Goal: Task Accomplishment & Management: Complete application form

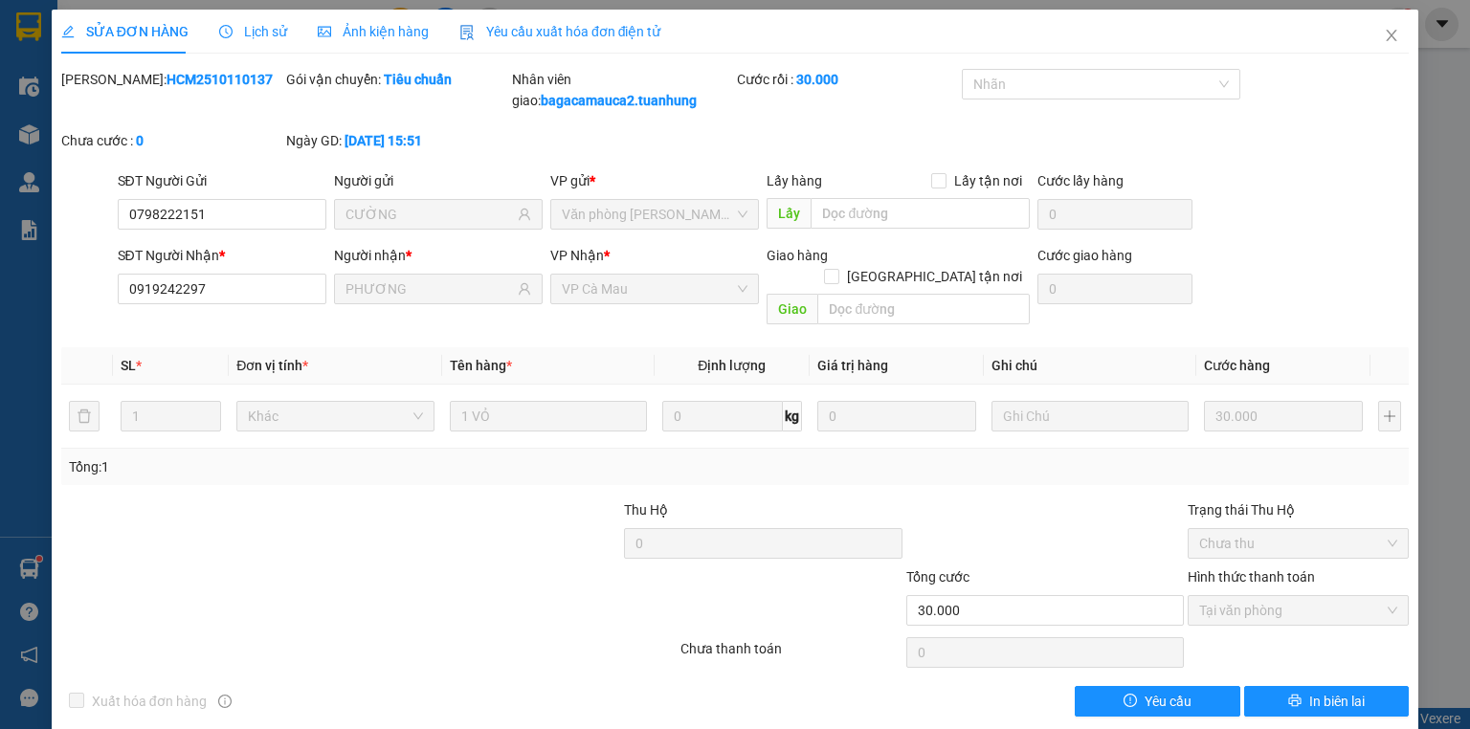
scroll to position [2, 0]
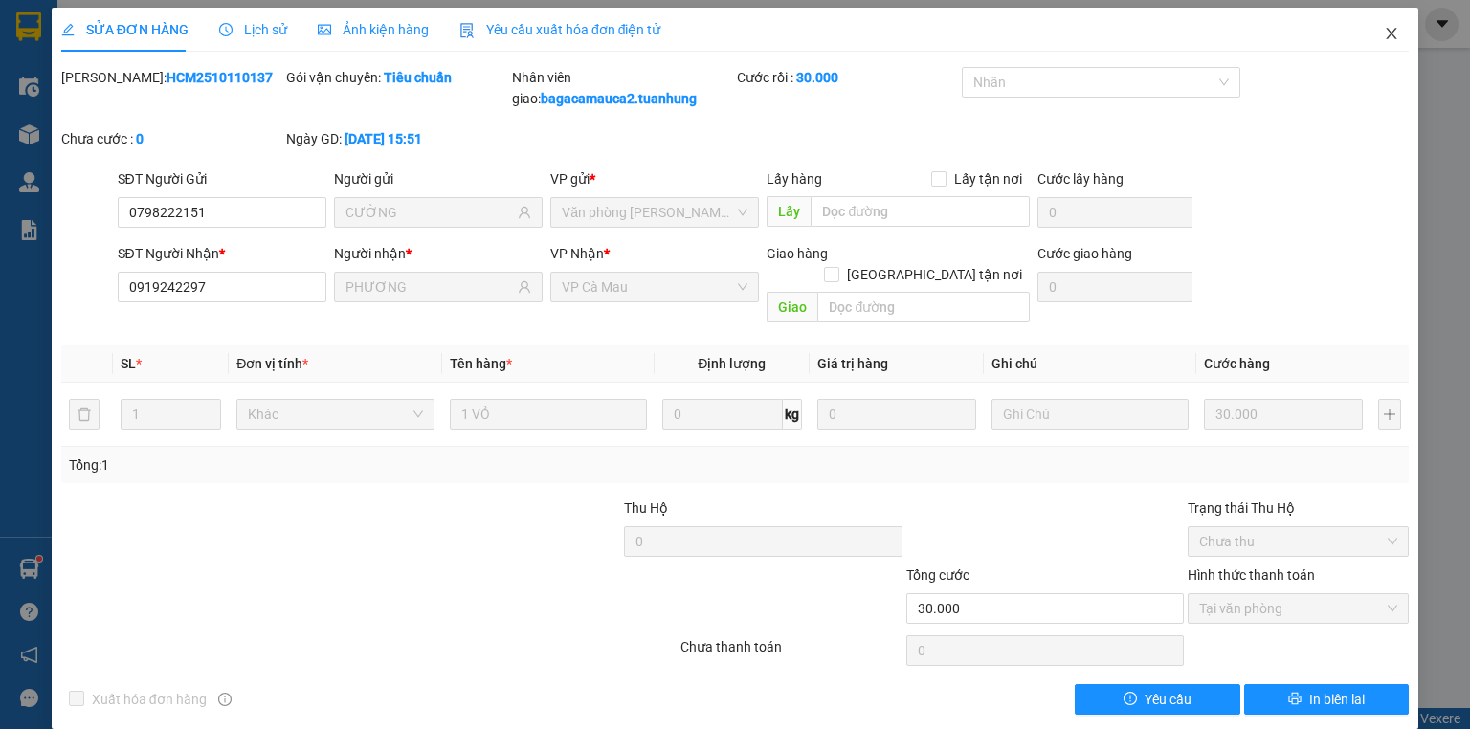
click at [1384, 36] on icon "close" at bounding box center [1391, 33] width 15 height 15
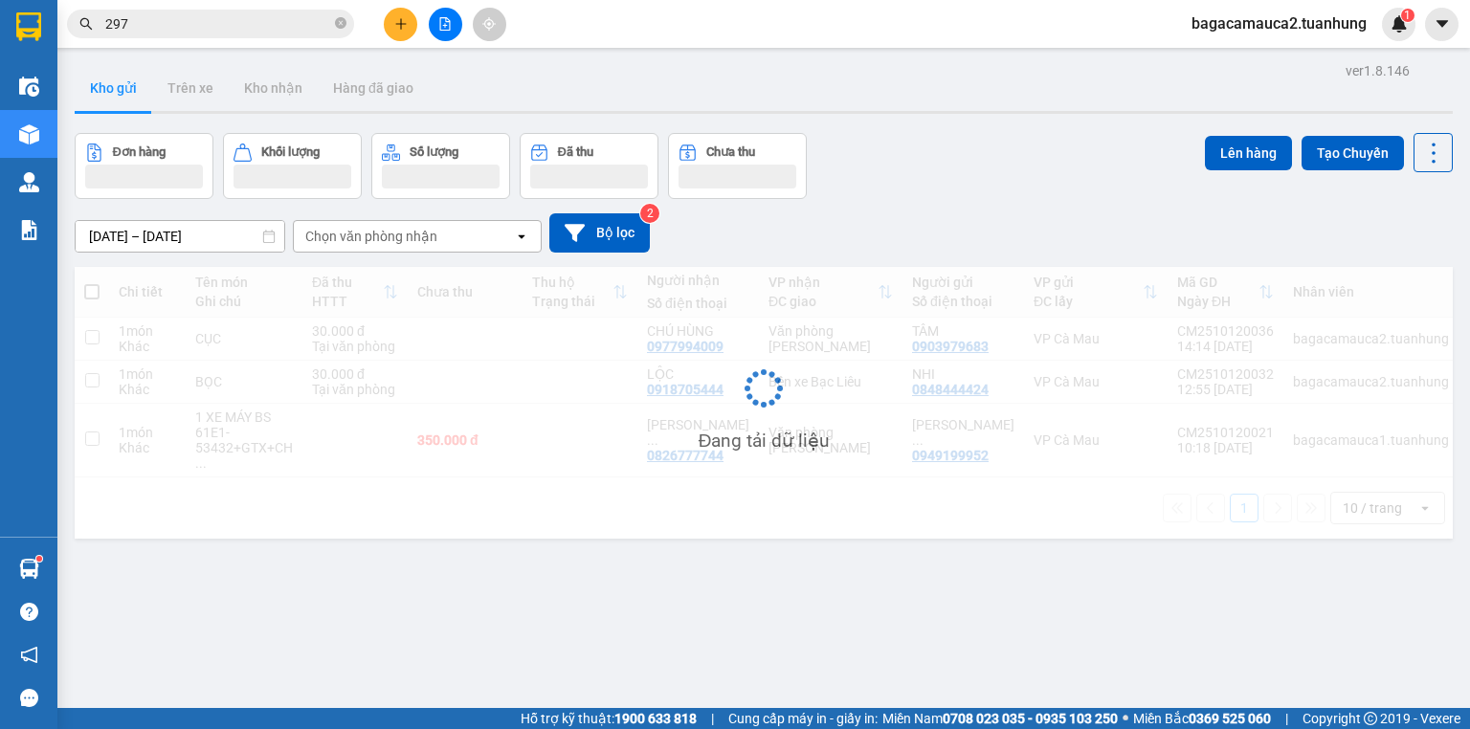
click at [115, 92] on button "Kho gửi" at bounding box center [114, 88] width 78 height 46
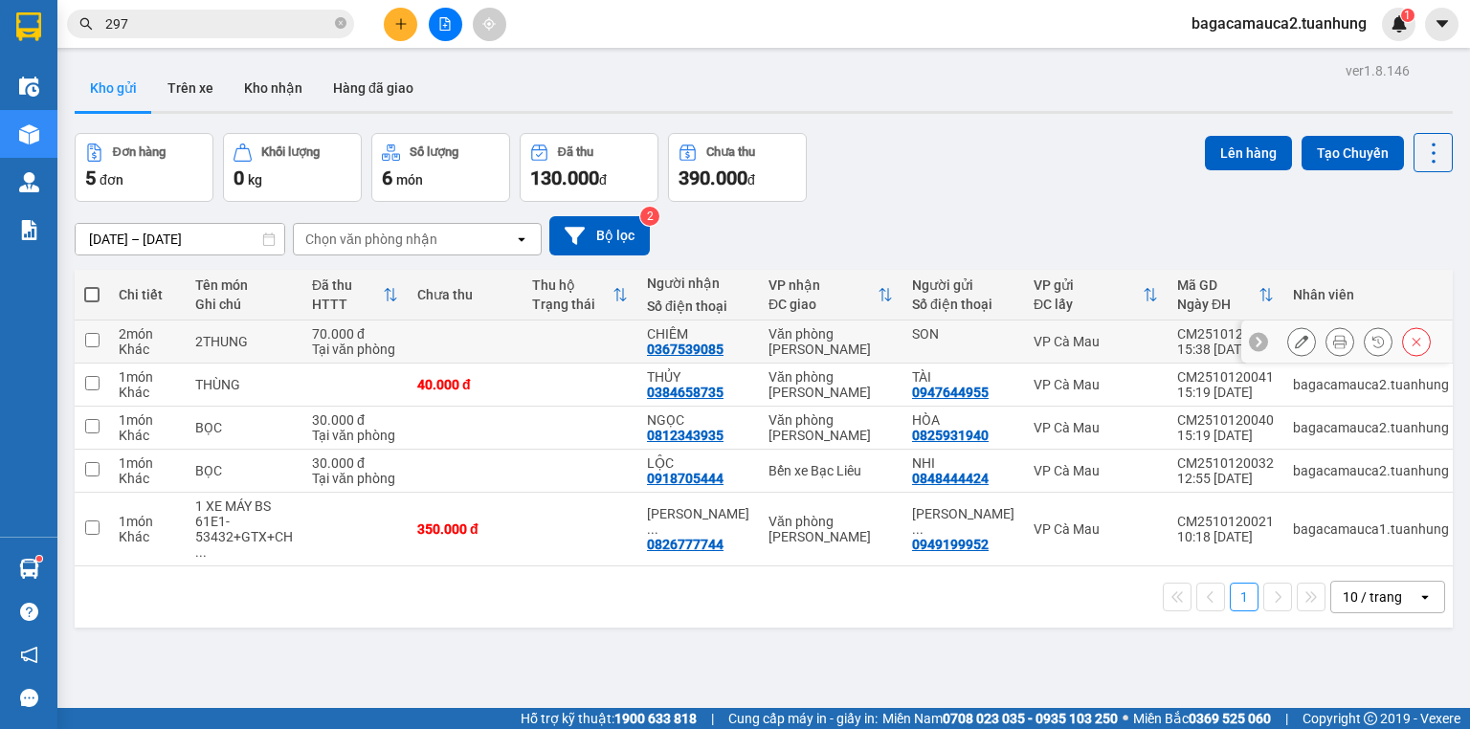
click at [1343, 340] on div at bounding box center [1360, 341] width 144 height 29
click at [1334, 341] on icon at bounding box center [1340, 341] width 13 height 13
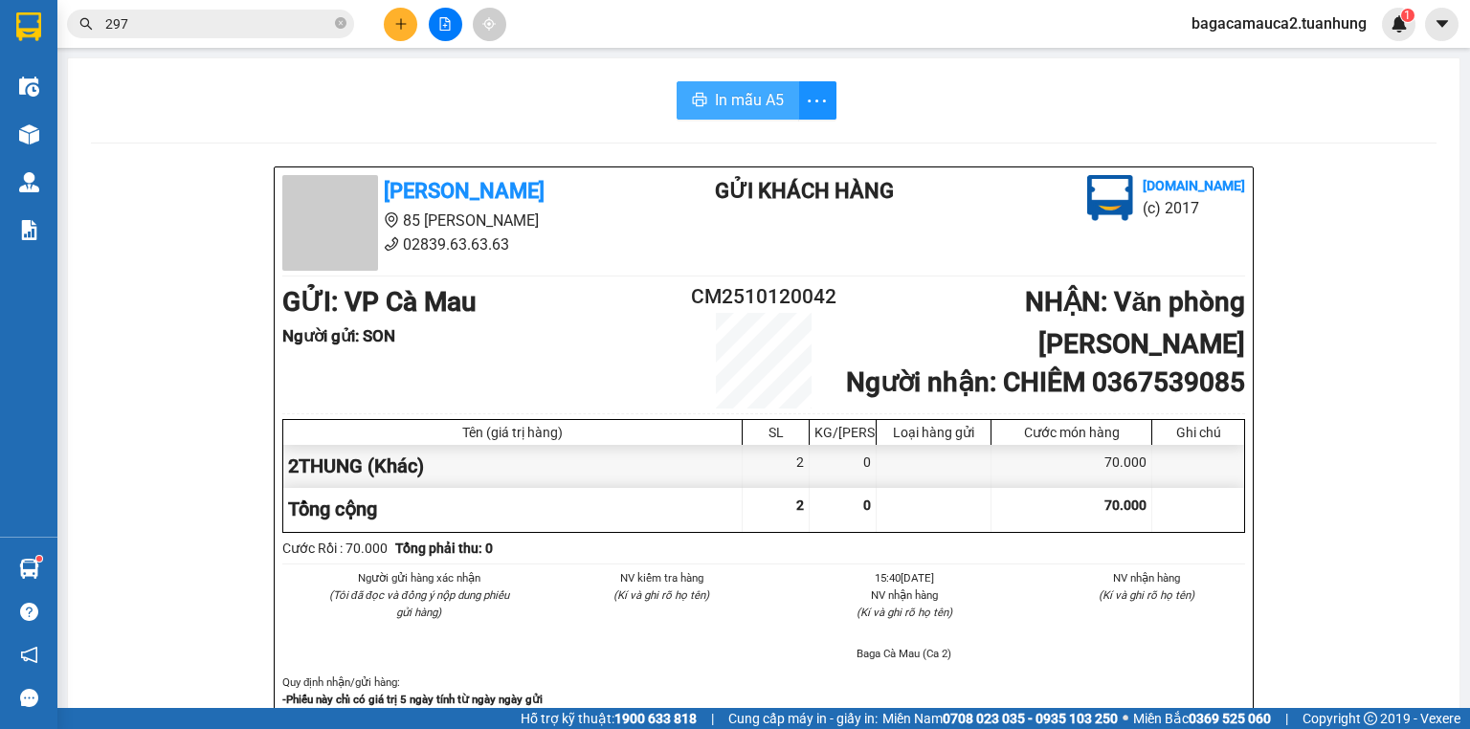
click at [727, 100] on span "In mẫu A5" at bounding box center [749, 100] width 69 height 24
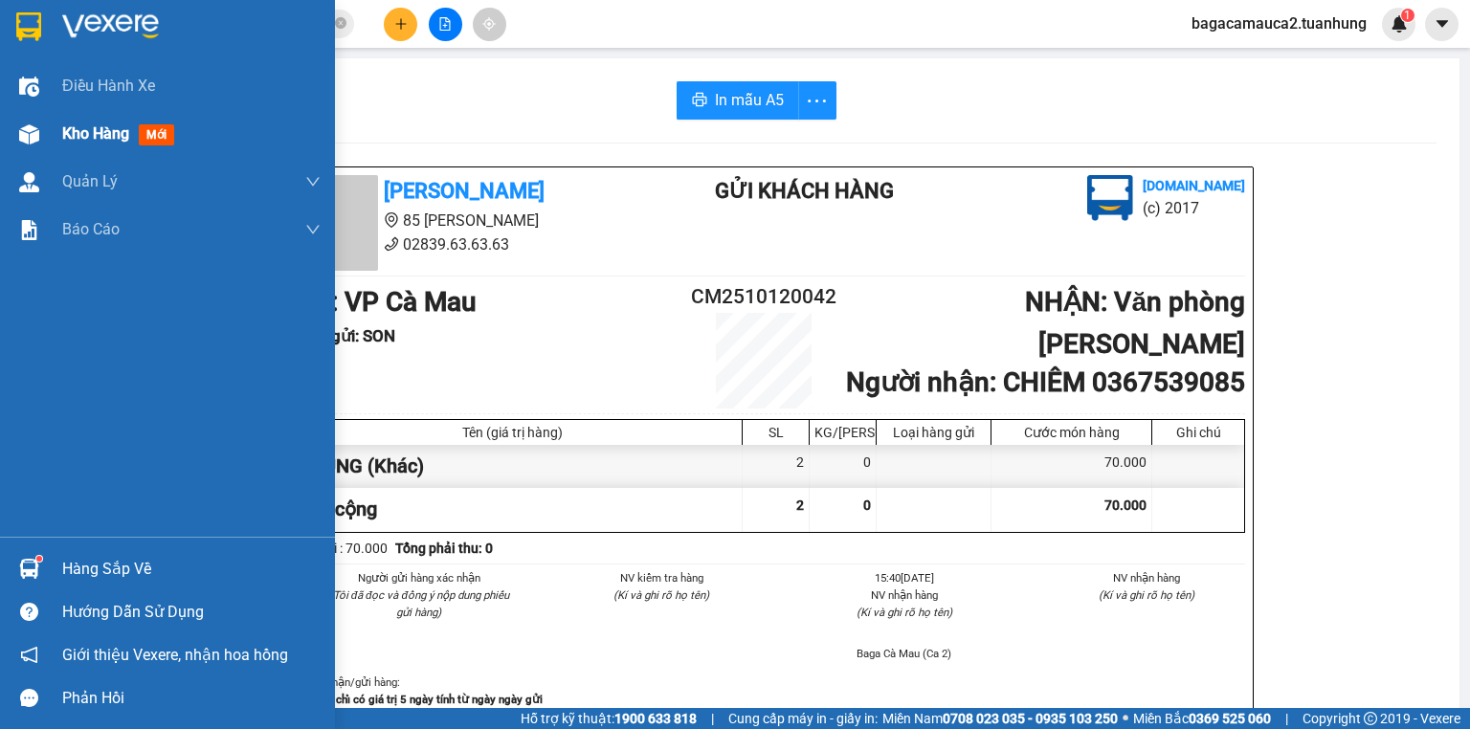
click at [30, 134] on img at bounding box center [29, 134] width 20 height 20
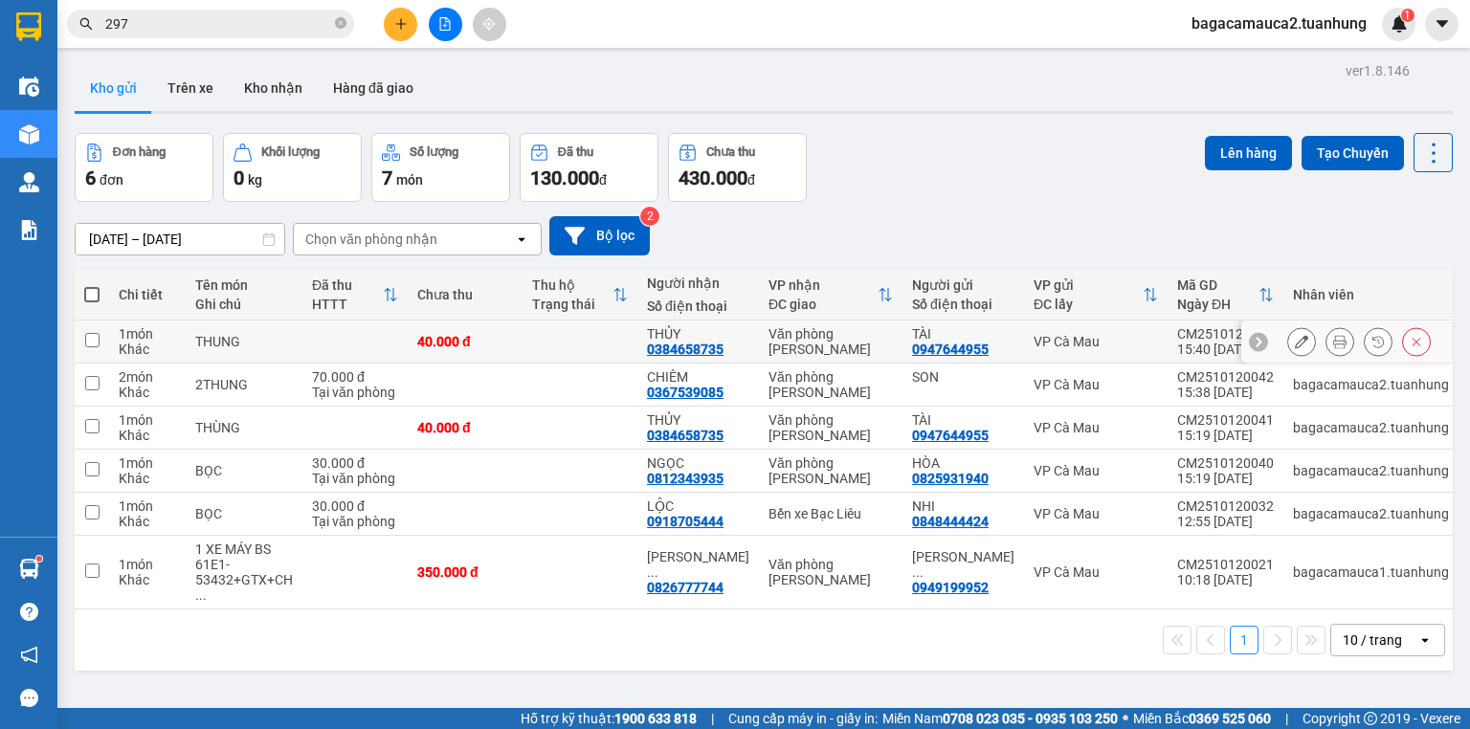
click at [1334, 341] on icon at bounding box center [1340, 341] width 13 height 13
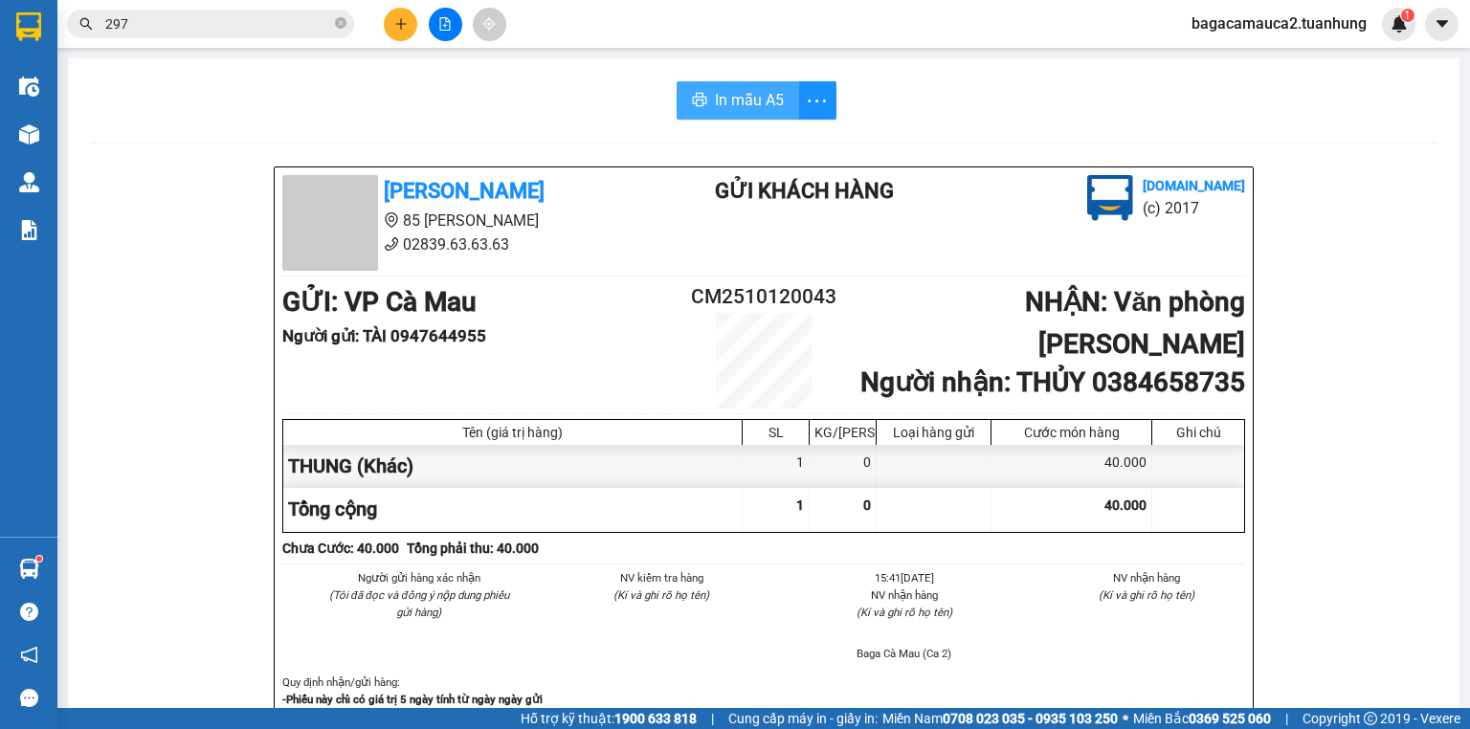
click at [773, 90] on span "In mẫu A5" at bounding box center [749, 100] width 69 height 24
click at [394, 11] on button at bounding box center [401, 25] width 34 height 34
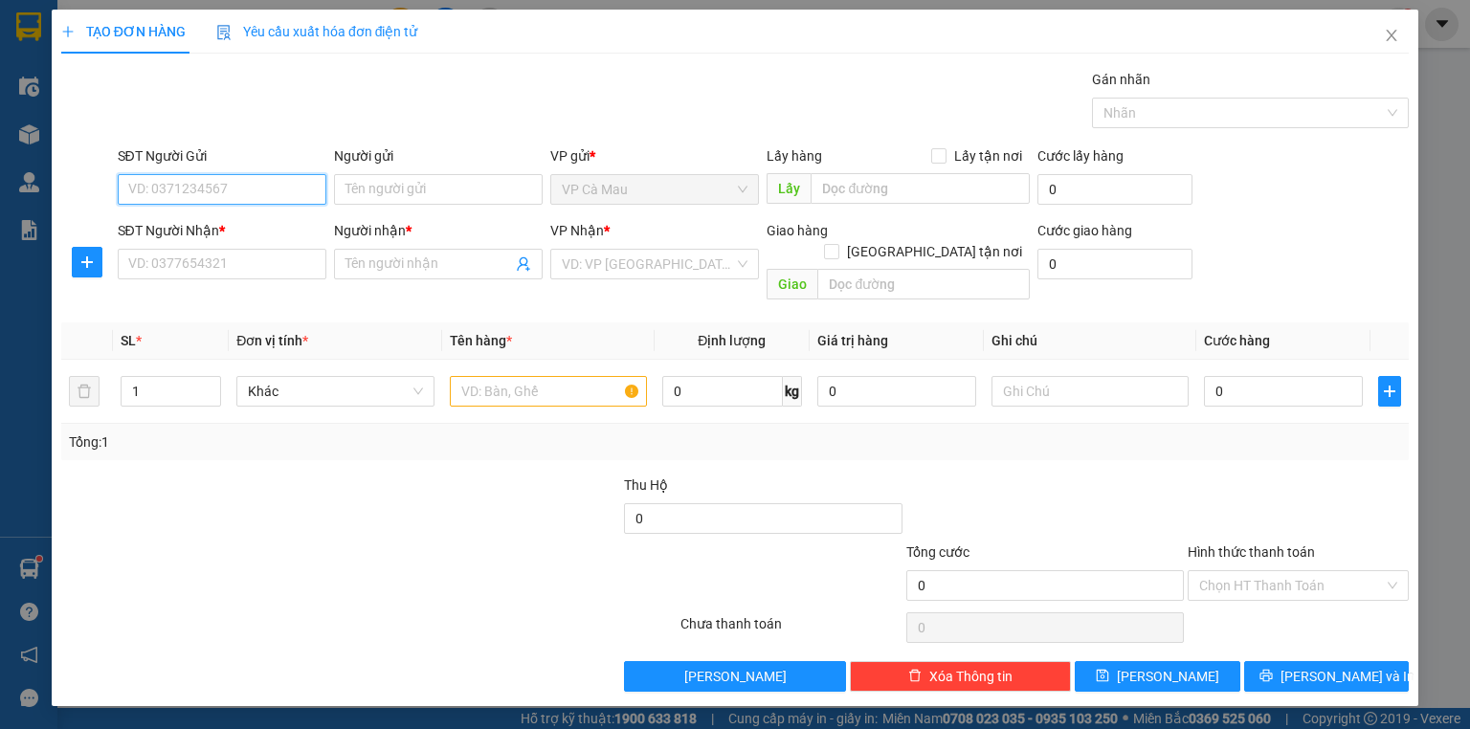
click at [227, 190] on input "SĐT Người Gửi" at bounding box center [222, 189] width 209 height 31
type input "4"
click at [222, 231] on div "02903834627 - BS PHẤN" at bounding box center [222, 226] width 186 height 21
type input "02903834627"
type input "BS PHẤN"
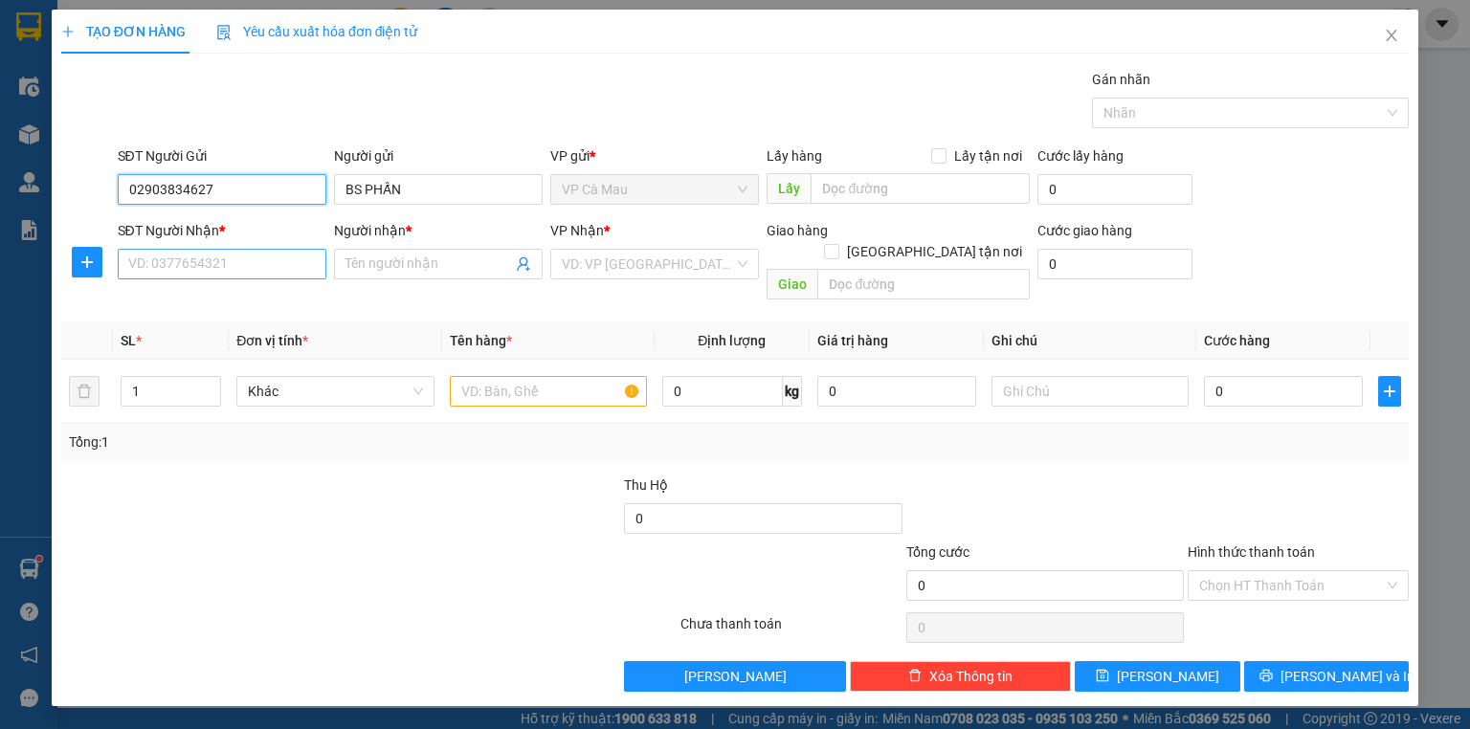
type input "02903834627"
click at [219, 270] on input "SĐT Người Nhận *" at bounding box center [222, 264] width 209 height 31
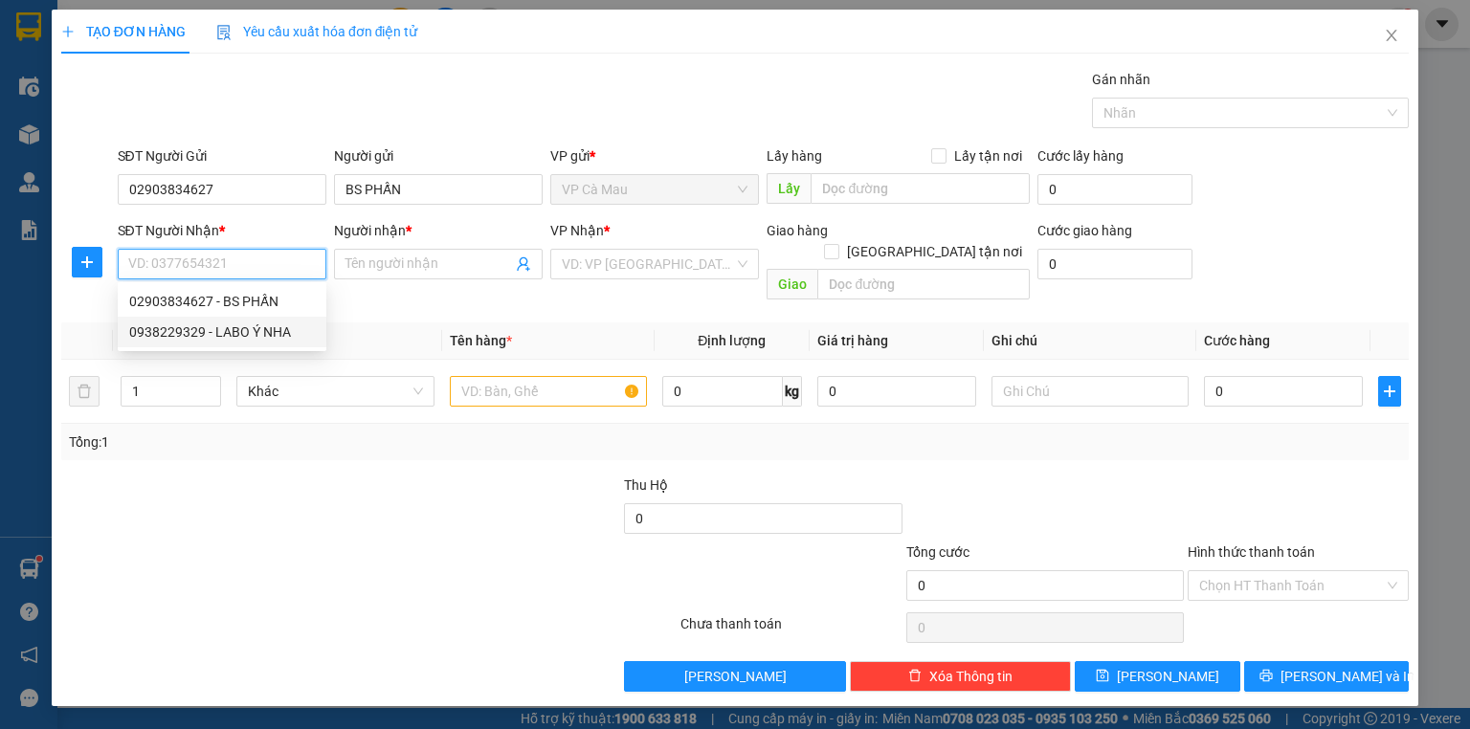
click at [195, 339] on div "0938229329 - LABO Ý NHA" at bounding box center [222, 332] width 186 height 21
type input "0938229329"
type input "LABO Ý NHA"
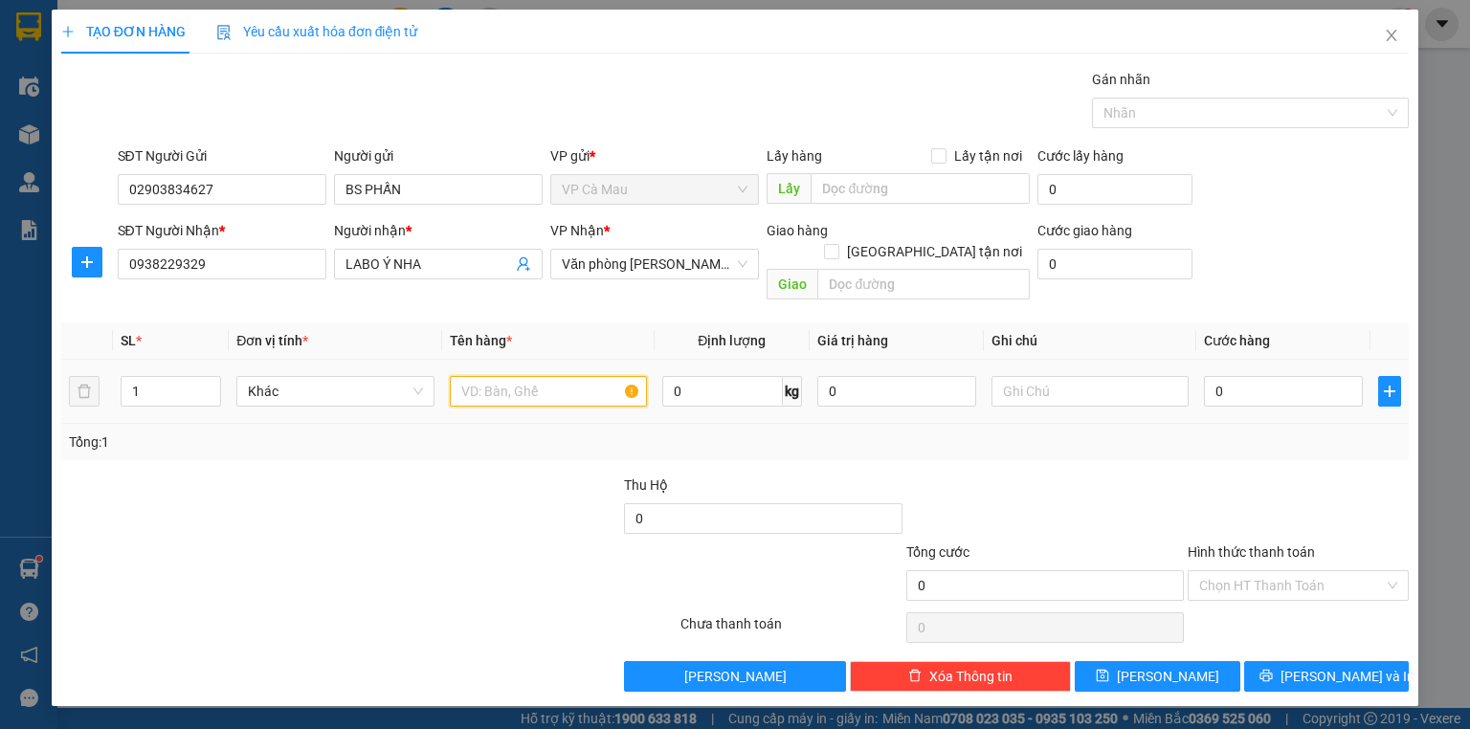
click at [469, 376] on input "text" at bounding box center [548, 391] width 197 height 31
click at [509, 376] on input "hop" at bounding box center [548, 391] width 197 height 31
type input "h"
type input "HOP"
click at [1209, 376] on input "0" at bounding box center [1283, 391] width 159 height 31
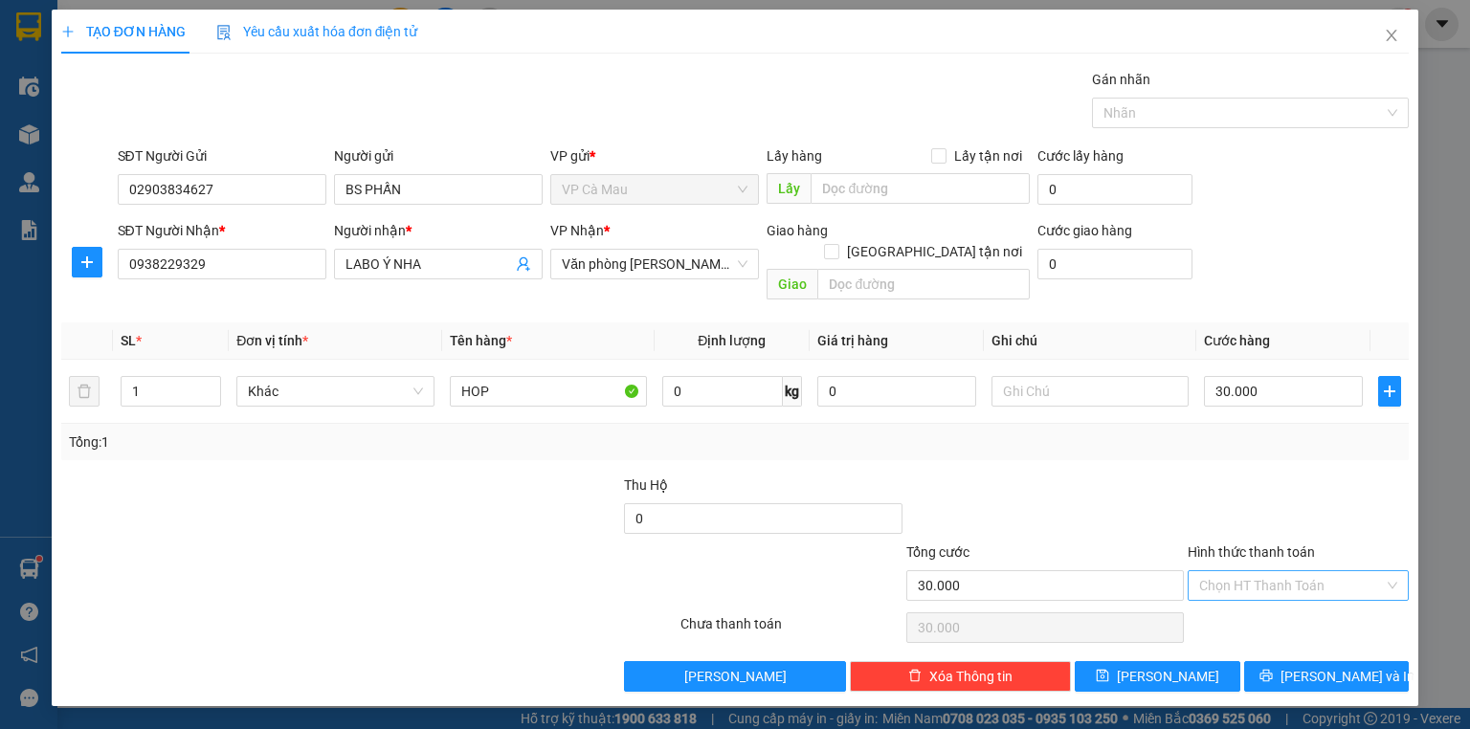
click at [1283, 572] on input "Hình thức thanh toán" at bounding box center [1292, 586] width 185 height 29
click at [1294, 600] on div "Tại văn phòng" at bounding box center [1299, 601] width 198 height 21
click at [1336, 666] on span "[PERSON_NAME] và In" at bounding box center [1348, 676] width 134 height 21
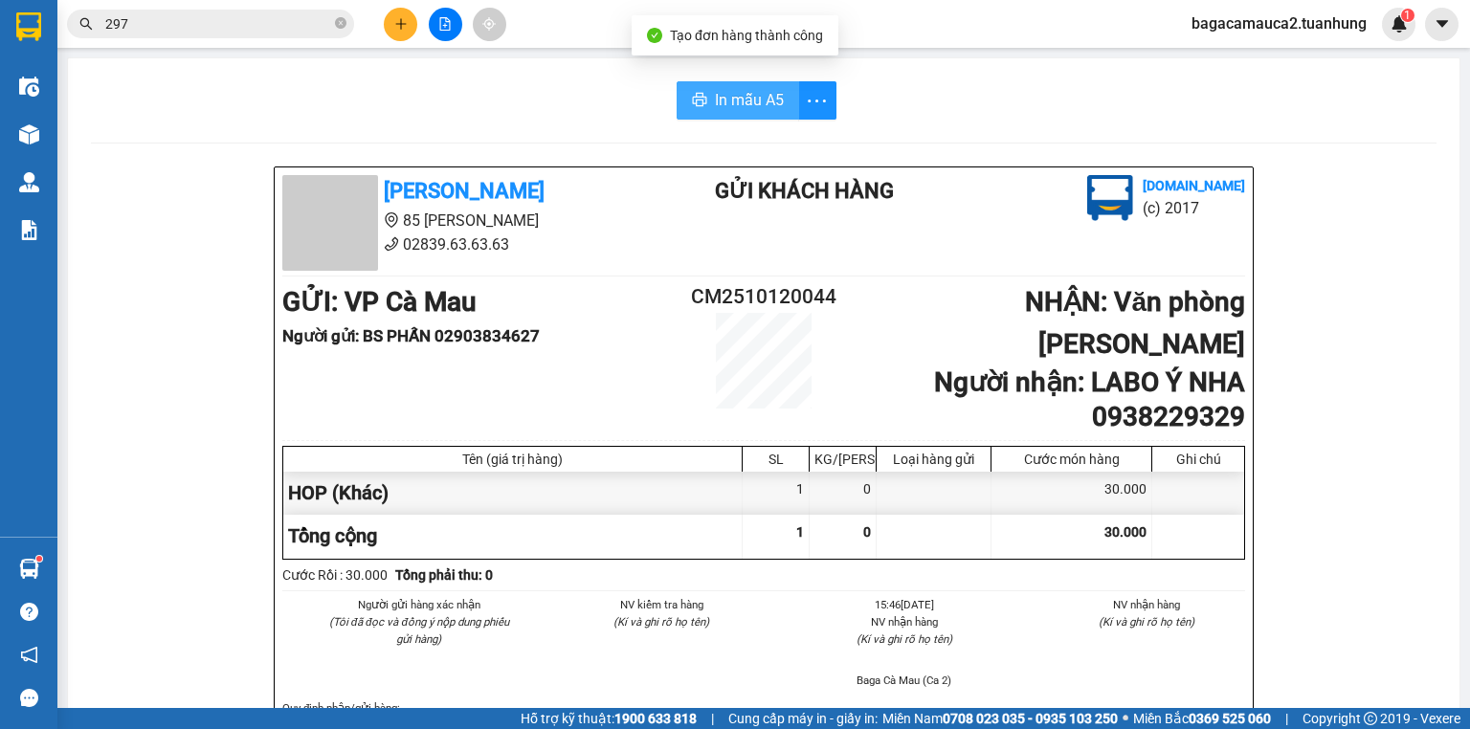
click at [728, 115] on button "In mẫu A5" at bounding box center [738, 100] width 123 height 38
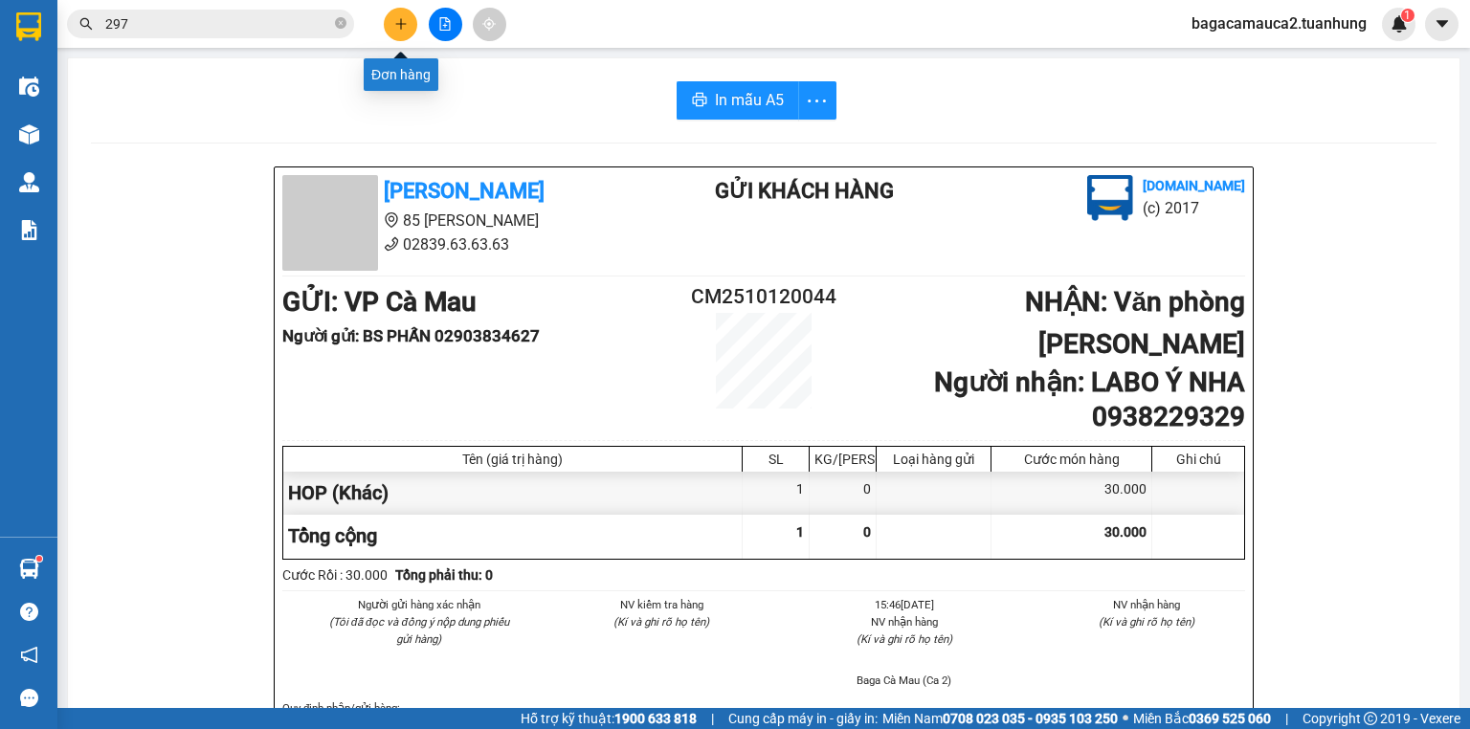
click at [397, 24] on icon "plus" at bounding box center [400, 23] width 13 height 13
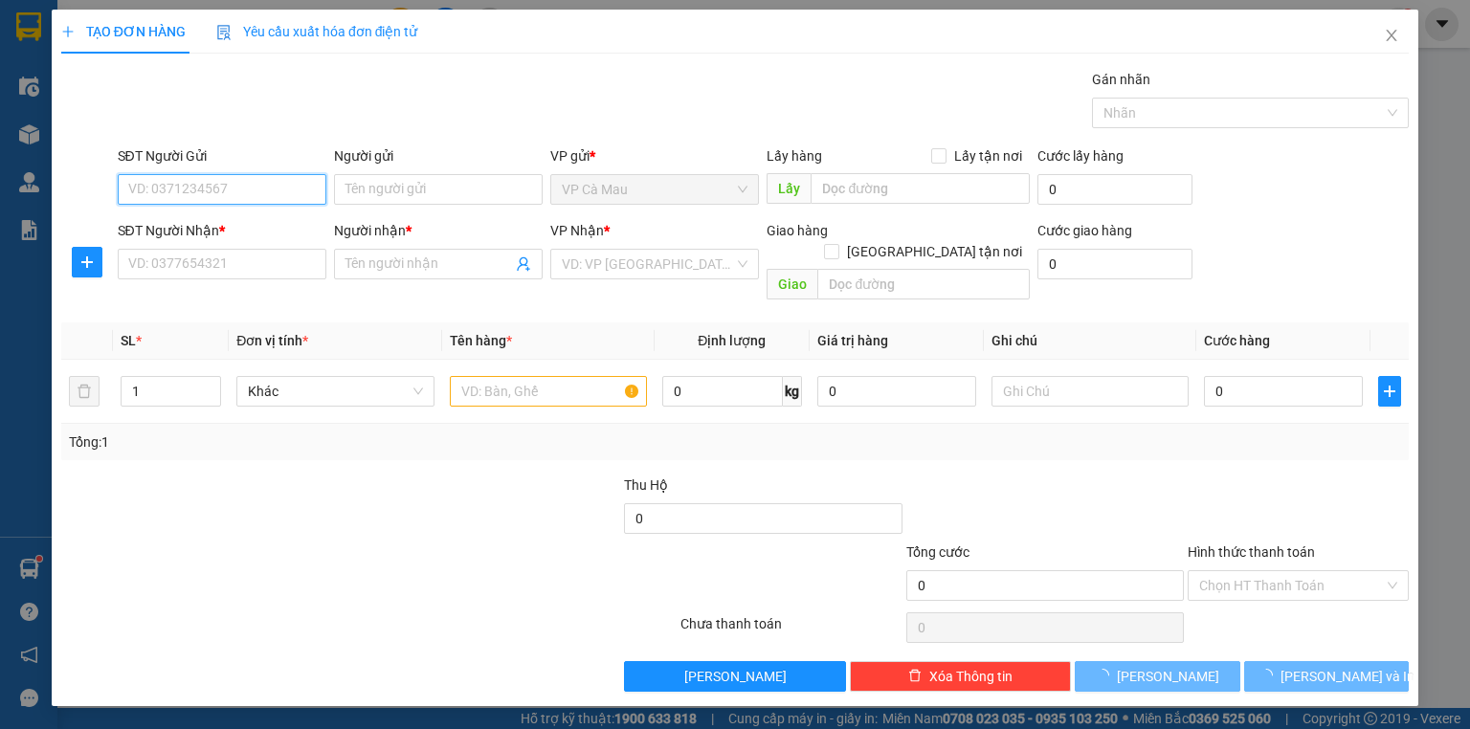
click at [251, 195] on input "SĐT Người Gửi" at bounding box center [222, 189] width 209 height 31
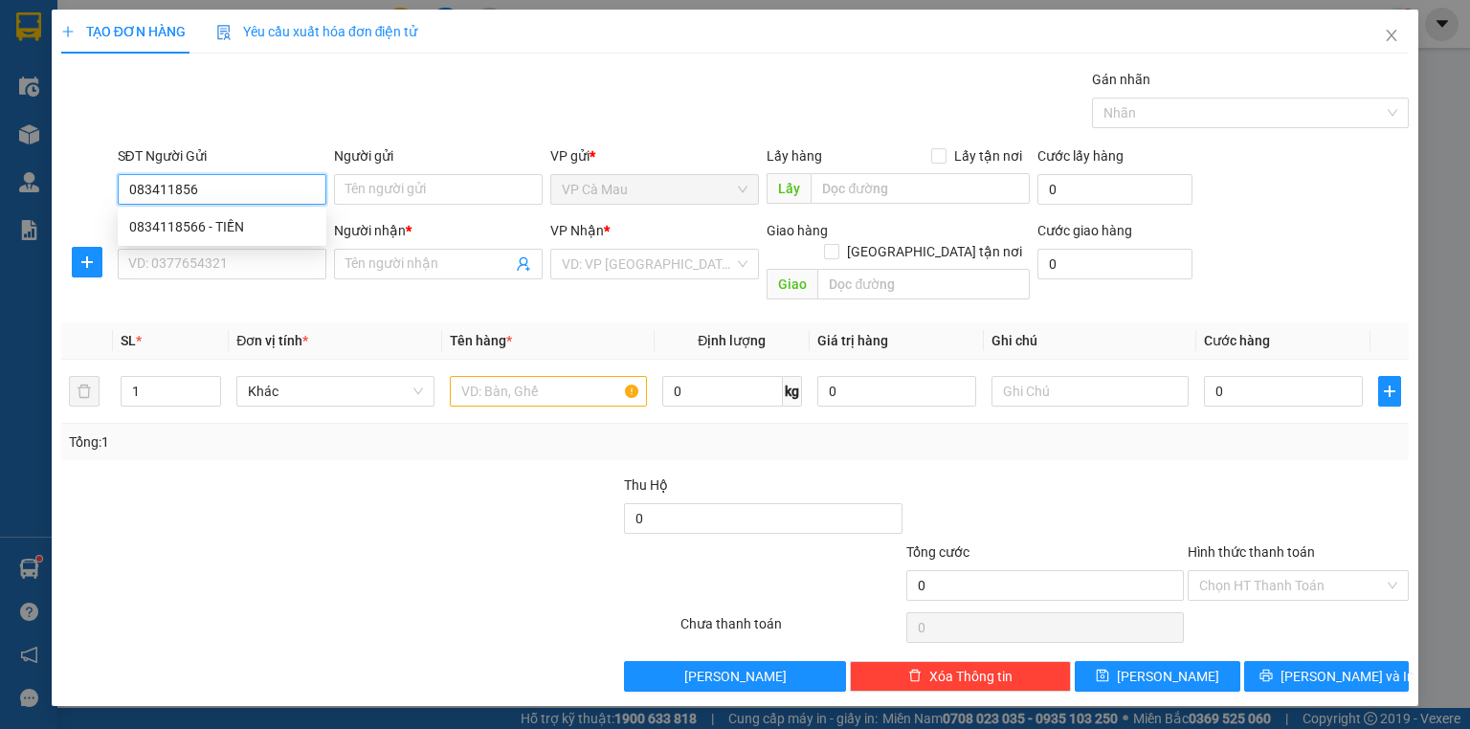
type input "0834118566"
click at [248, 221] on div "0834118566 - TIỀN" at bounding box center [222, 226] width 186 height 21
type input "TIỀN"
type input "0834118566"
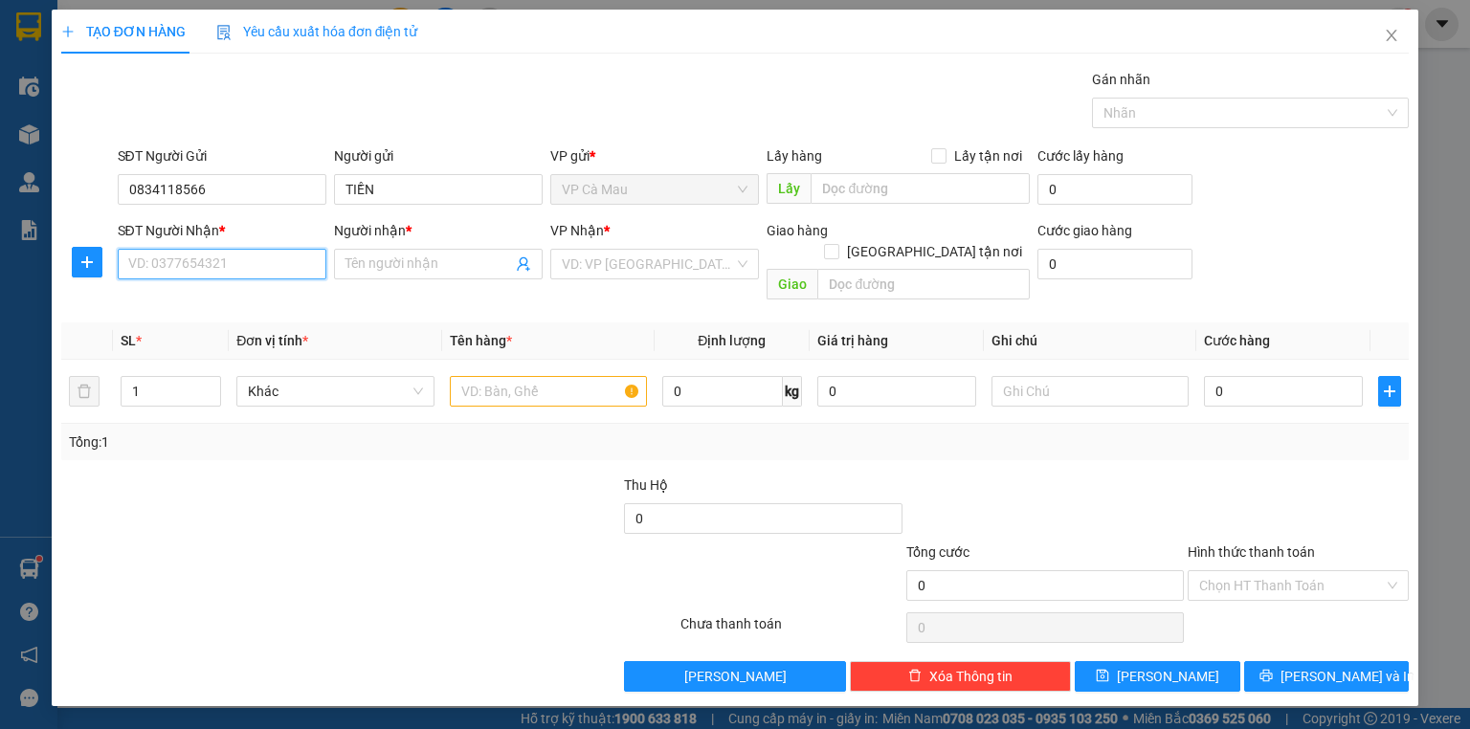
click at [241, 268] on input "SĐT Người Nhận *" at bounding box center [222, 264] width 209 height 31
click at [208, 337] on div "0938038031 - TIẾN" at bounding box center [222, 332] width 186 height 21
type input "0938038031"
type input "TIẾN"
click at [481, 376] on input "text" at bounding box center [548, 391] width 197 height 31
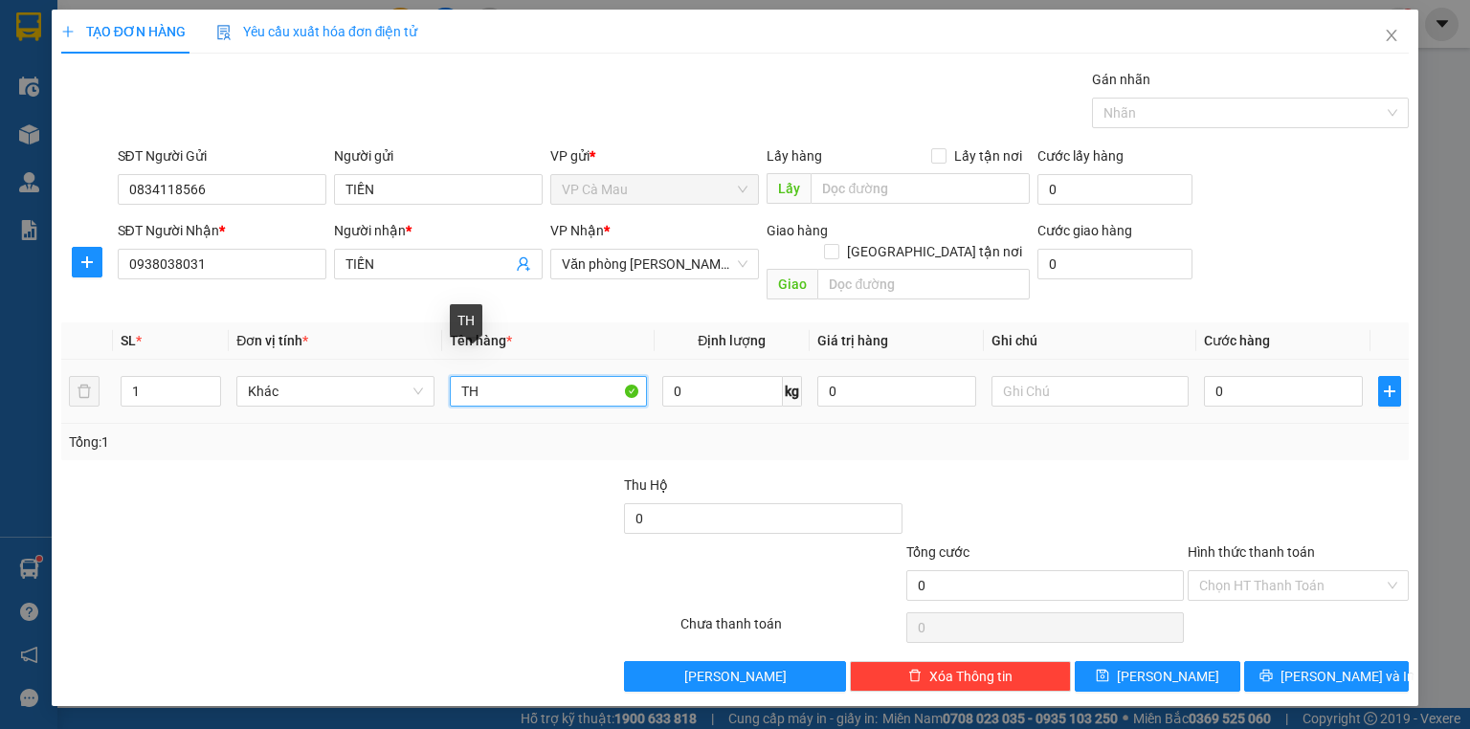
type input "T"
type input "BOC"
click at [1215, 376] on input "0" at bounding box center [1283, 391] width 159 height 31
type input "3"
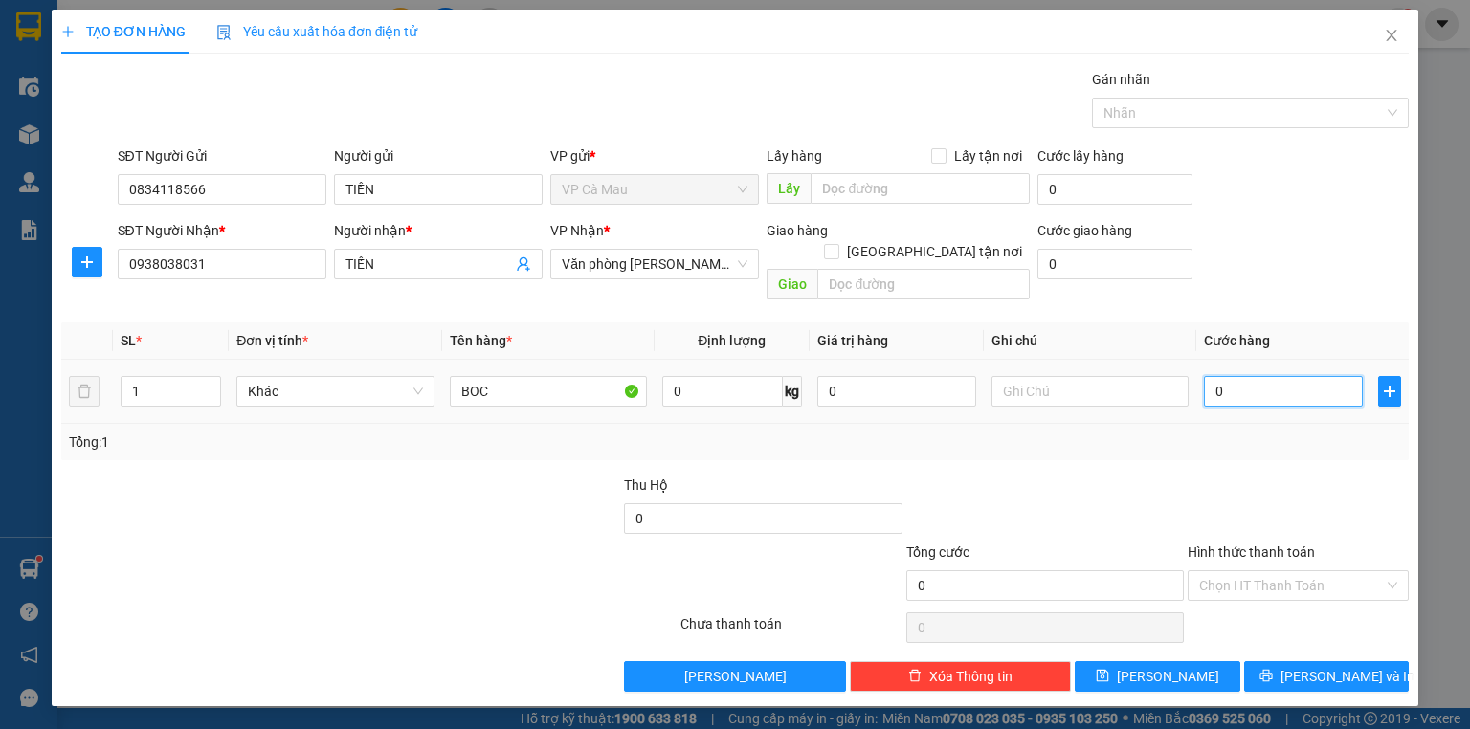
type input "3"
type input "30"
click at [1298, 572] on input "Hình thức thanh toán" at bounding box center [1292, 586] width 185 height 29
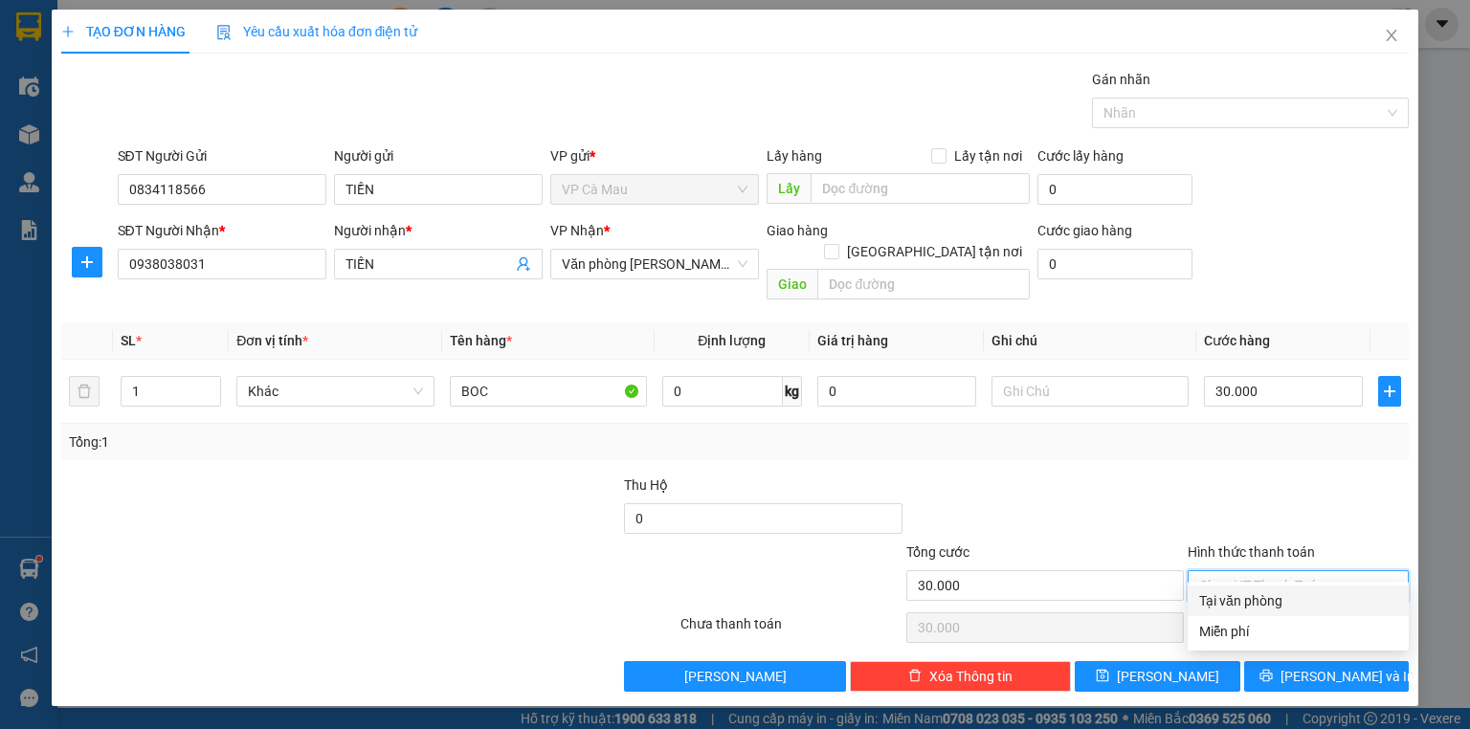
click at [1291, 597] on div "Tại văn phòng" at bounding box center [1299, 601] width 198 height 21
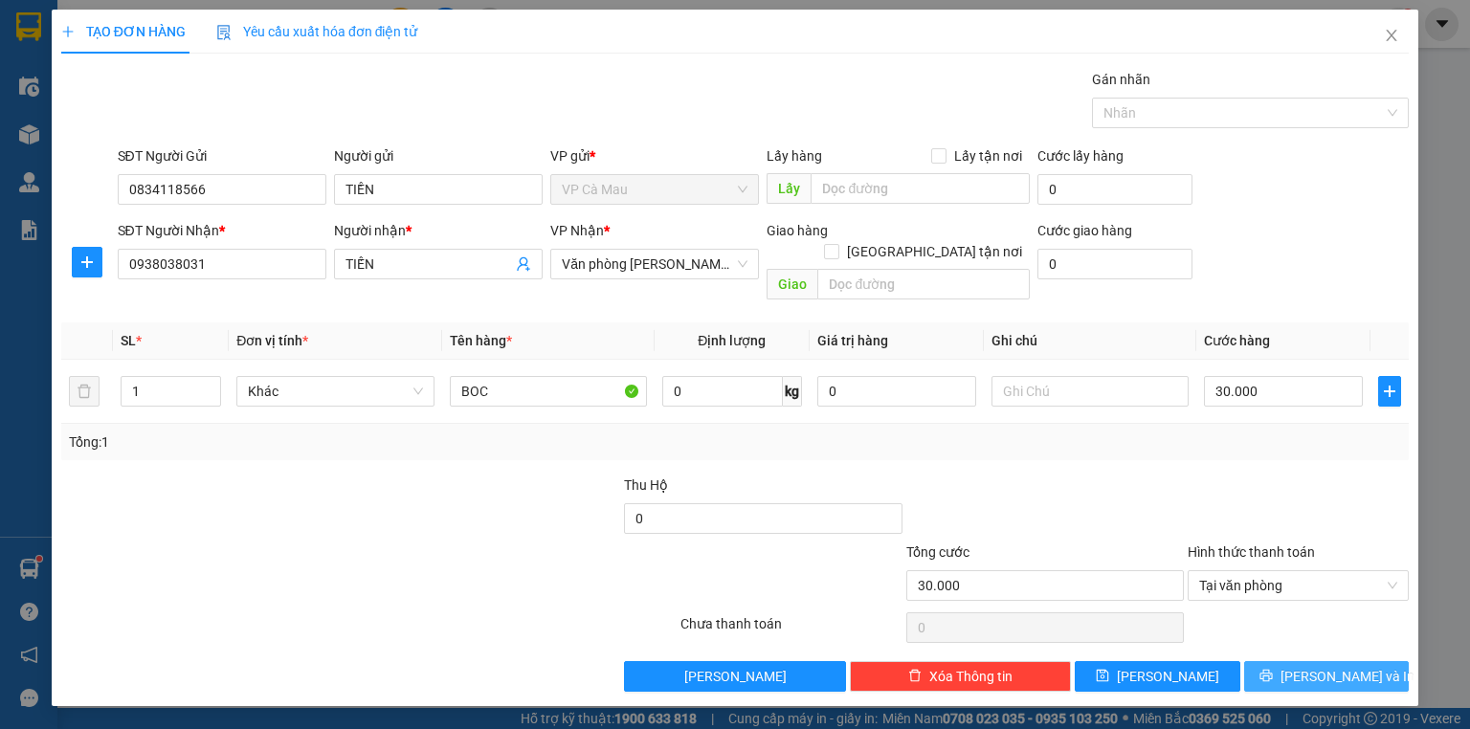
click at [1359, 666] on span "[PERSON_NAME] và In" at bounding box center [1348, 676] width 134 height 21
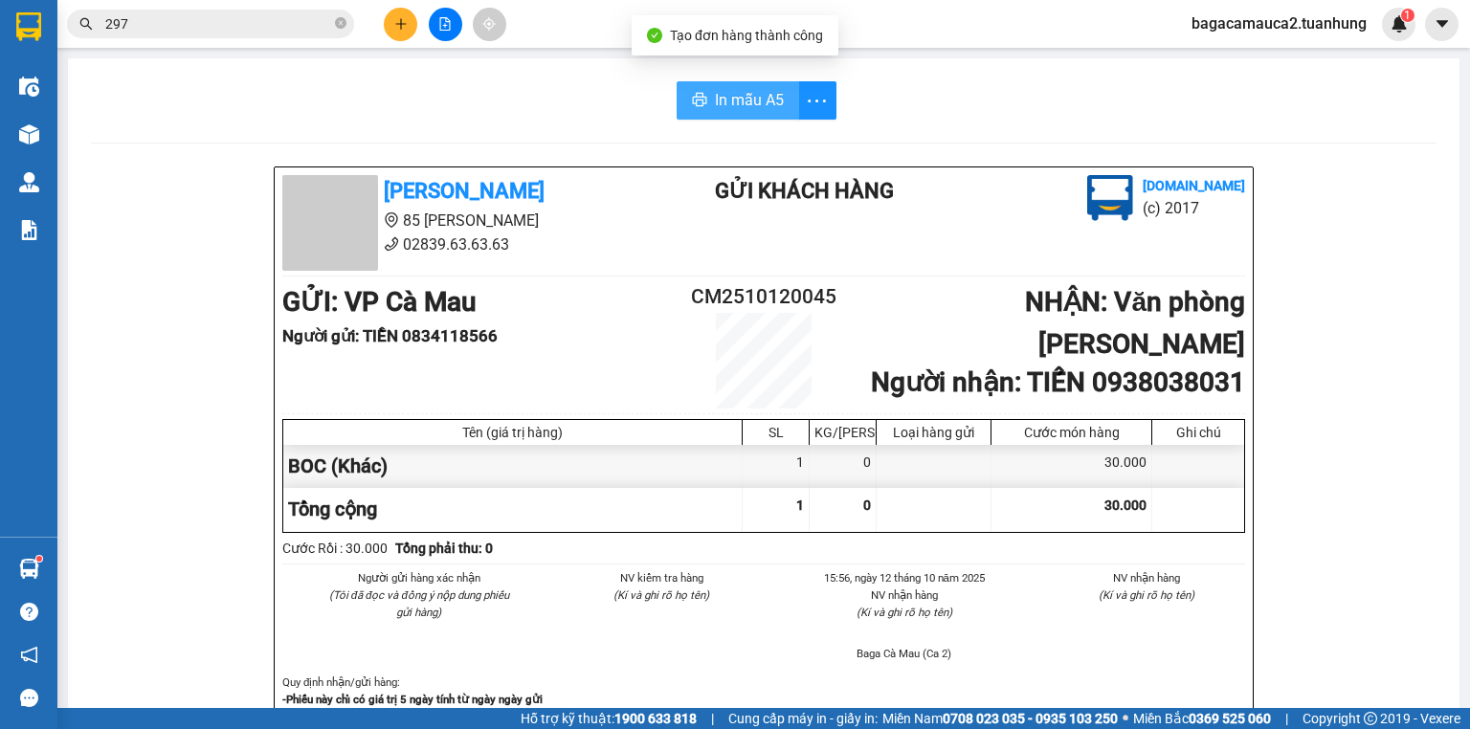
click at [764, 103] on span "In mẫu A5" at bounding box center [749, 100] width 69 height 24
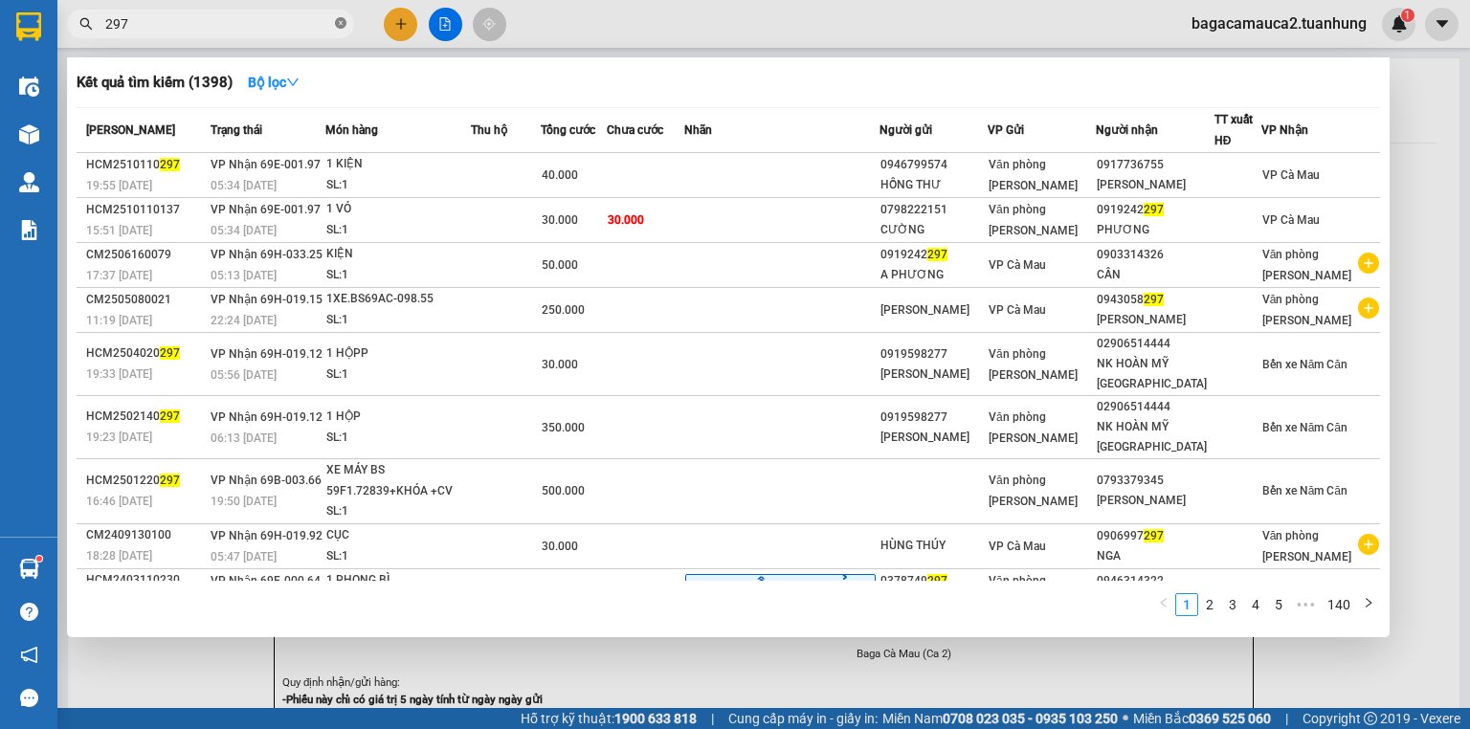
click at [337, 26] on icon "close-circle" at bounding box center [340, 22] width 11 height 11
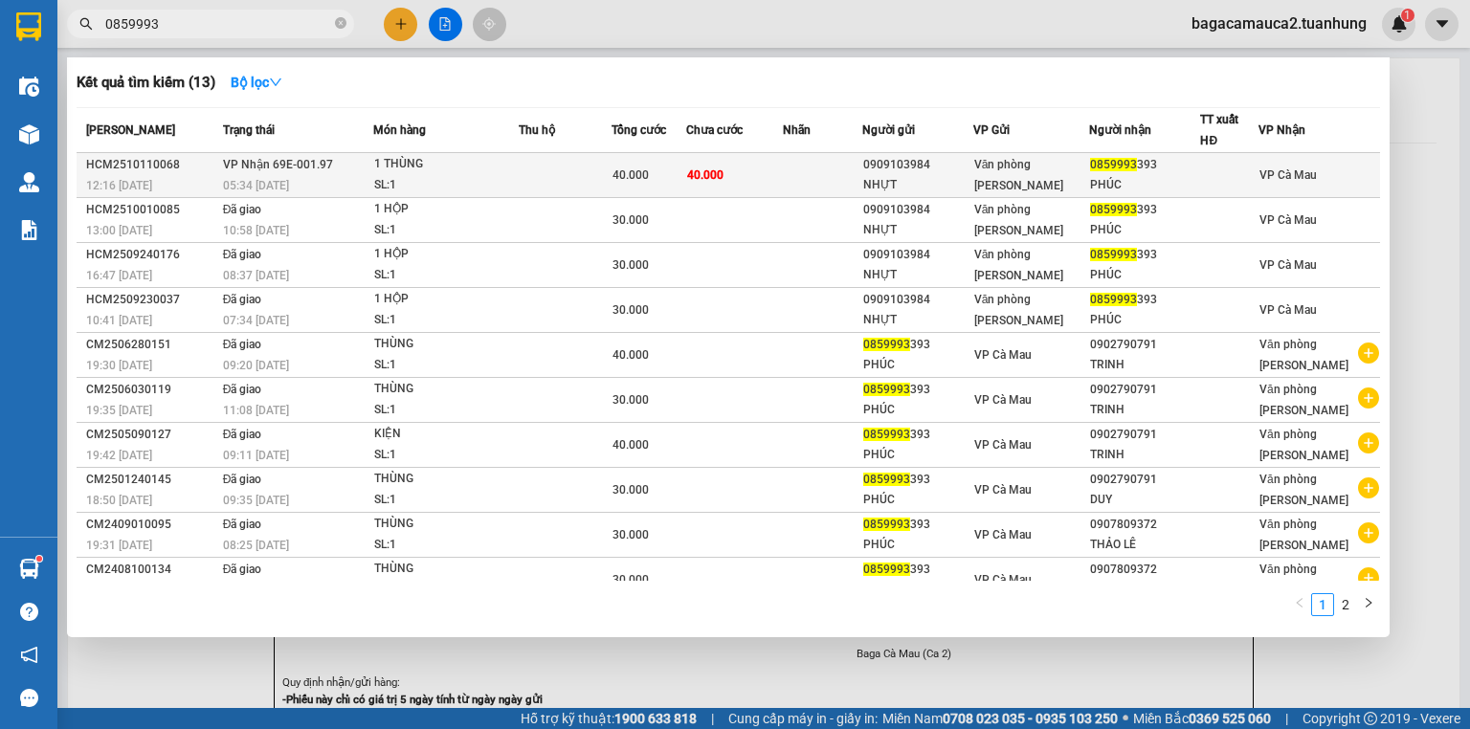
type input "0859993"
click at [584, 161] on td at bounding box center [565, 175] width 92 height 45
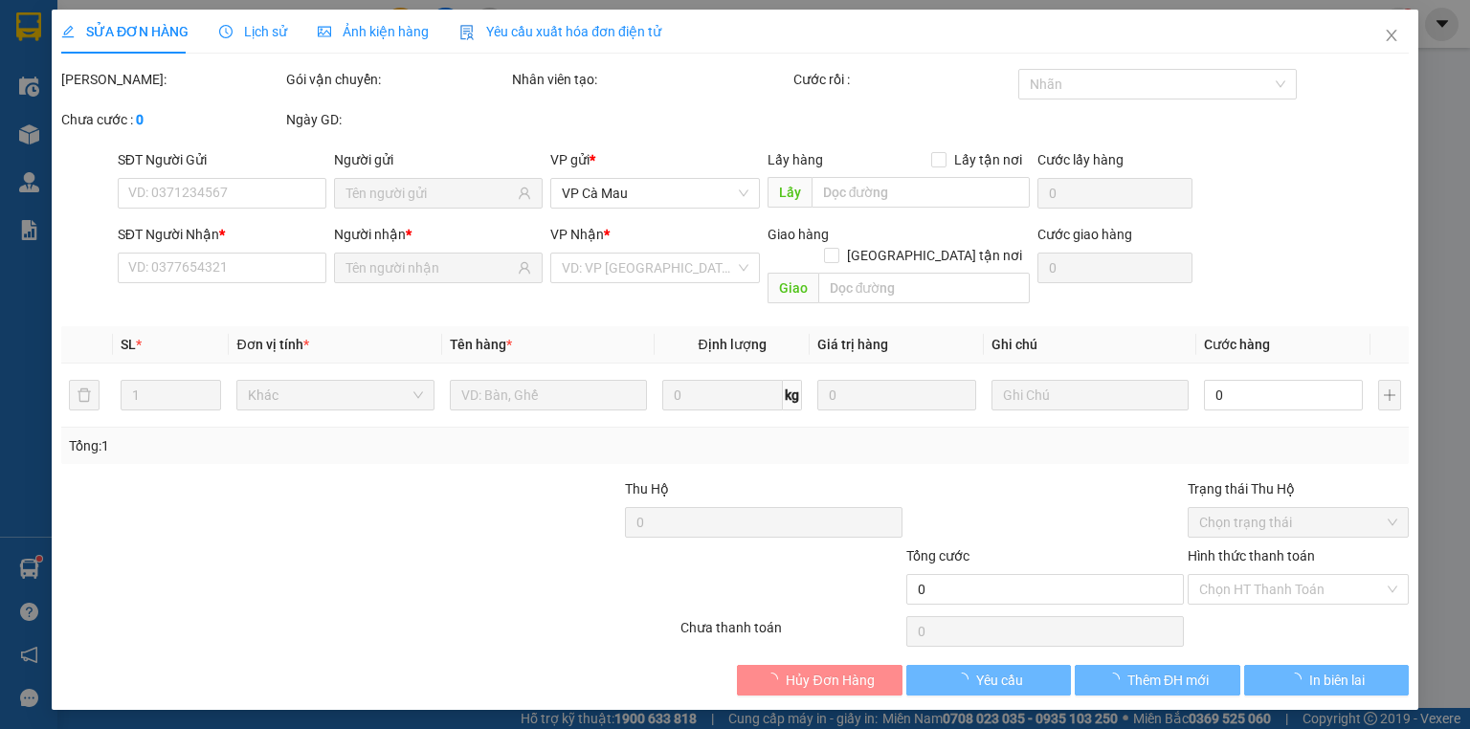
type input "0909103984"
type input "NHỰT"
type input "0859993393"
type input "PHÚC"
type input "40.000"
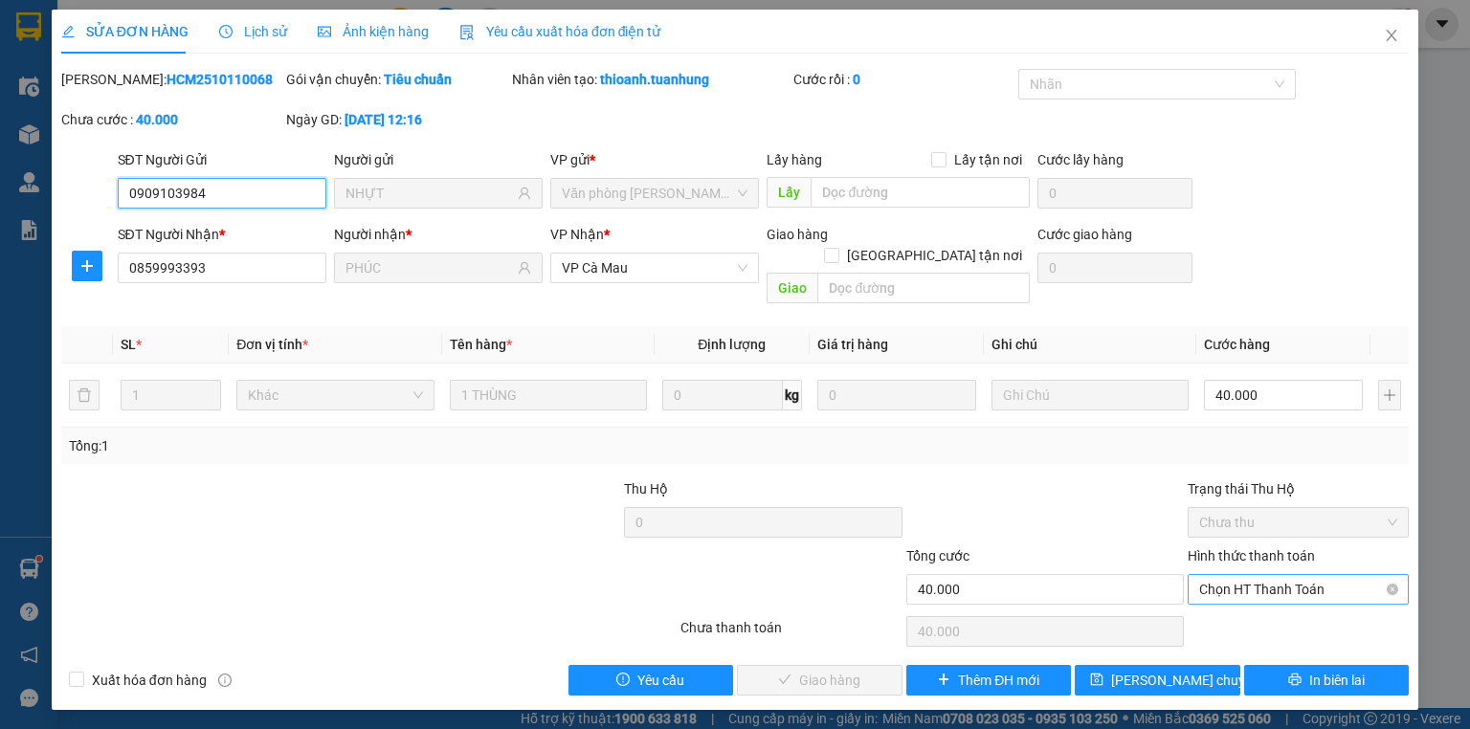
click at [1284, 575] on span "Chọn HT Thanh Toán" at bounding box center [1299, 589] width 198 height 29
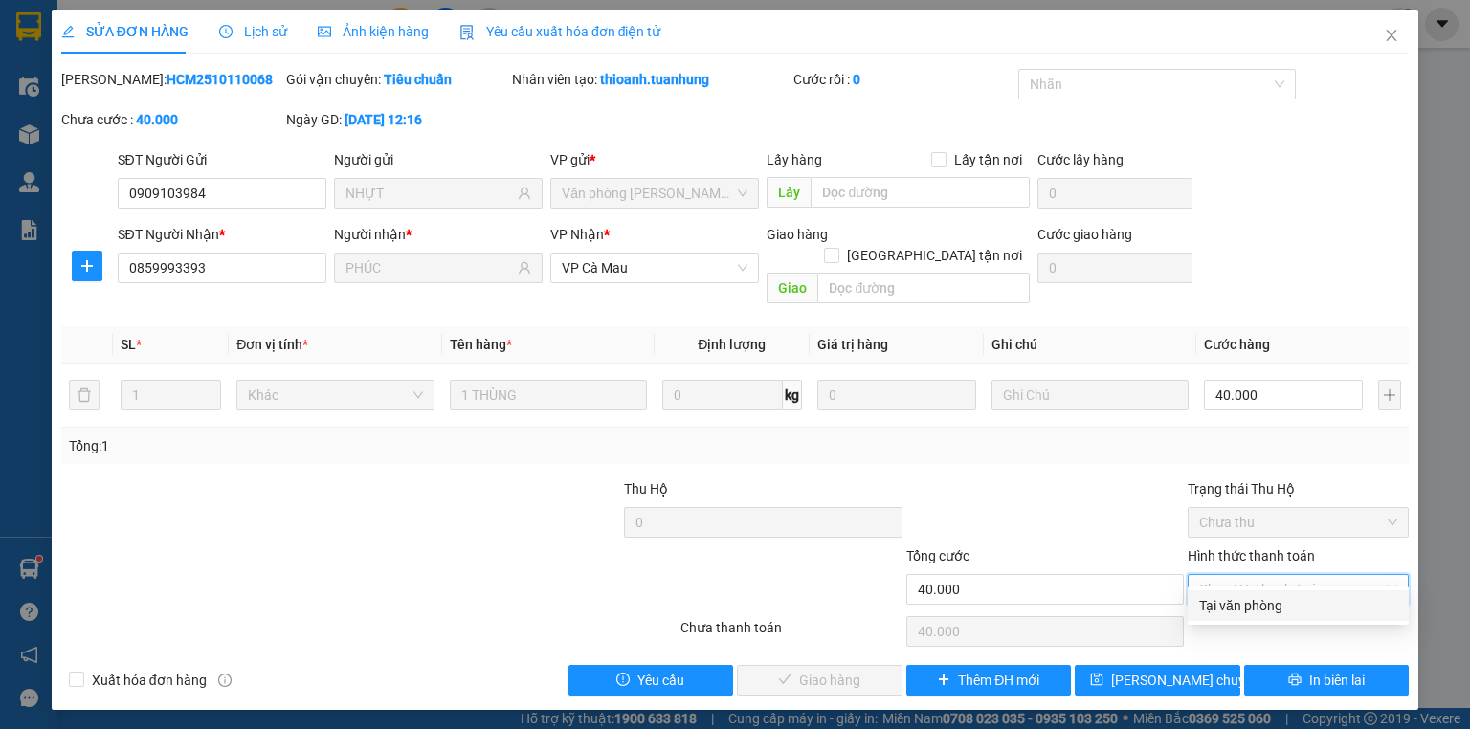
click at [1255, 613] on div "Tại văn phòng" at bounding box center [1299, 605] width 198 height 21
type input "0"
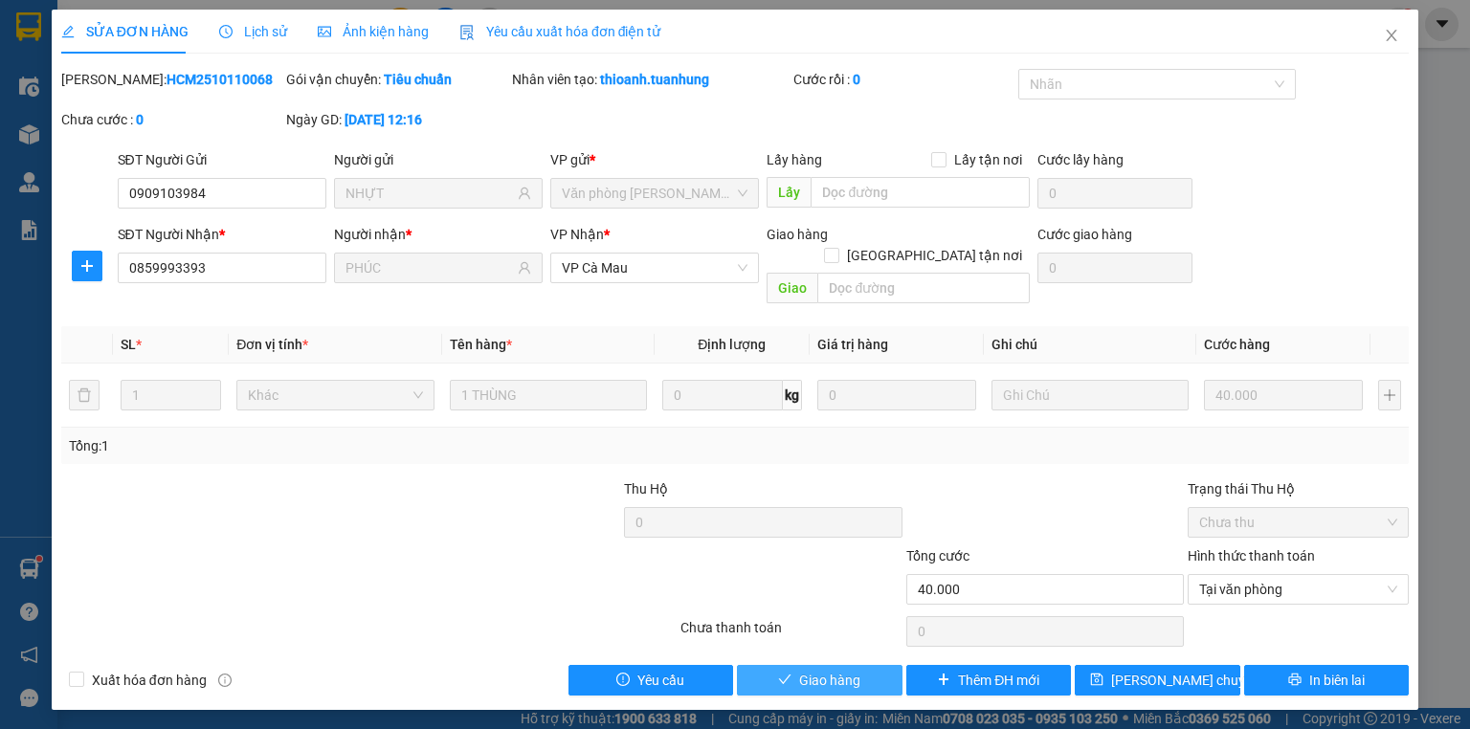
click at [823, 670] on span "Giao hàng" at bounding box center [829, 680] width 61 height 21
